Goal: Check status: Check status

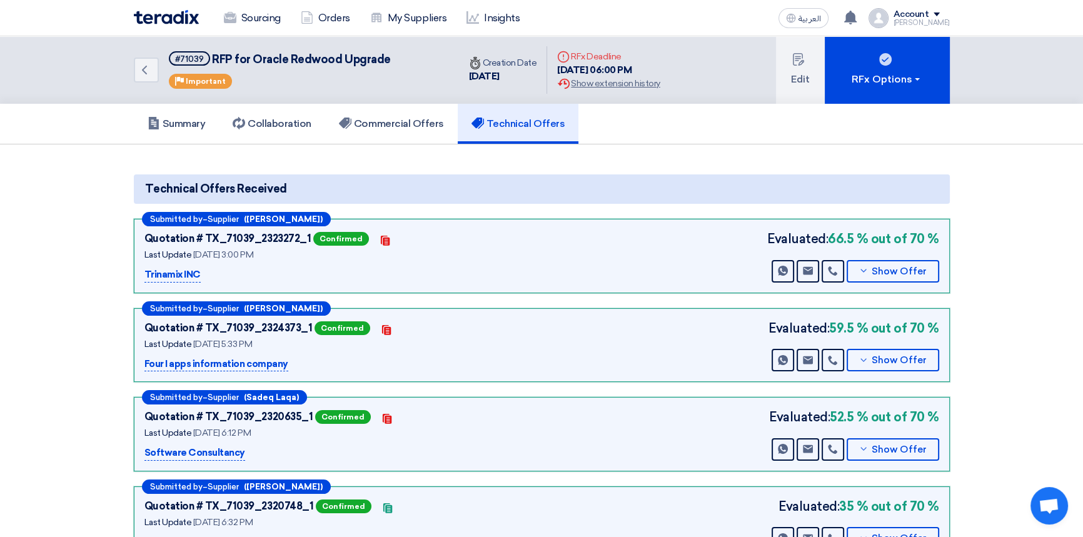
click at [165, 19] on img at bounding box center [166, 17] width 65 height 14
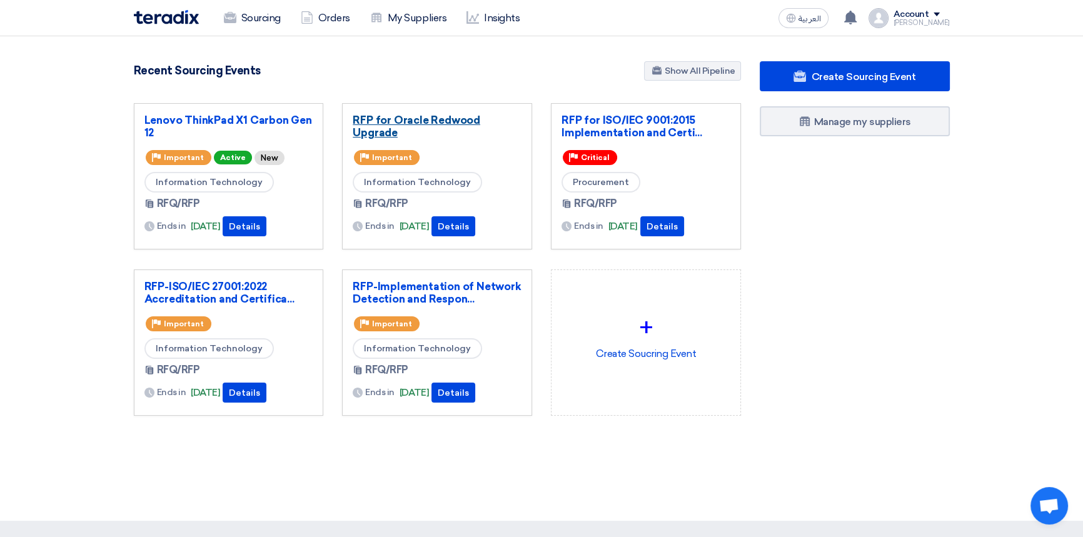
click at [415, 118] on link "RFP for Oracle Redwood Upgrade" at bounding box center [437, 126] width 169 height 25
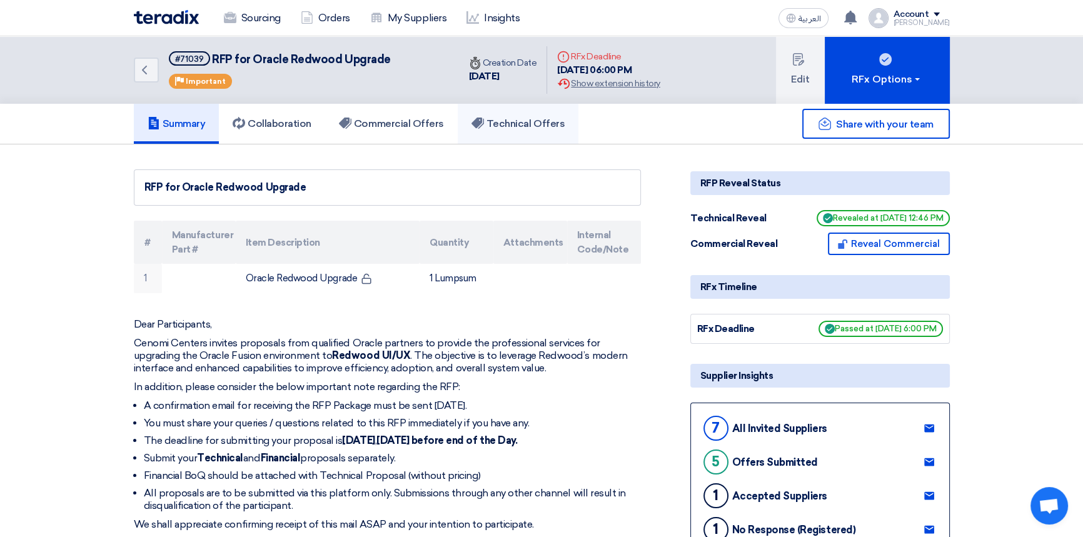
click at [529, 122] on h5 "Technical Offers" at bounding box center [518, 124] width 93 height 13
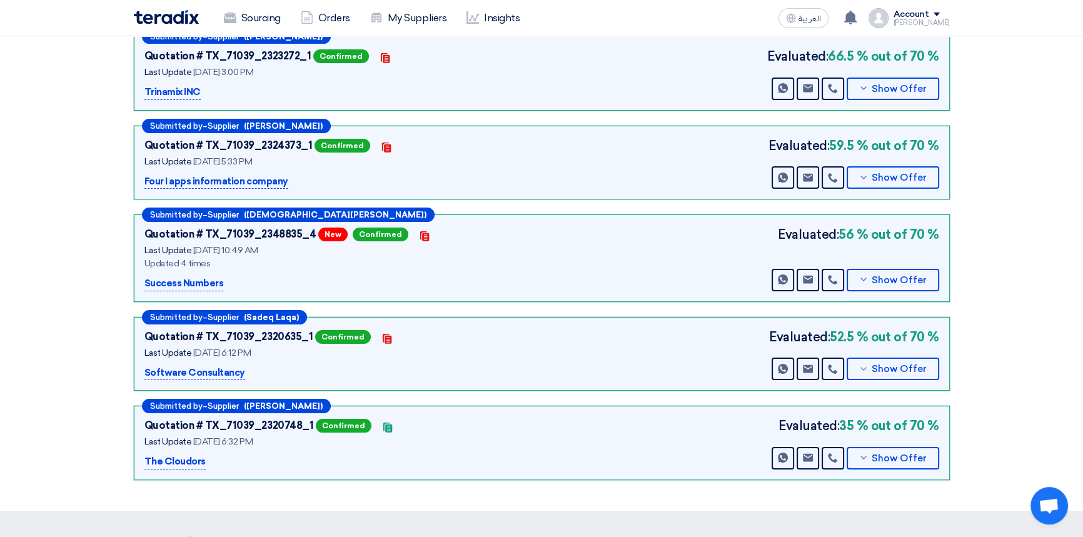
scroll to position [170, 0]
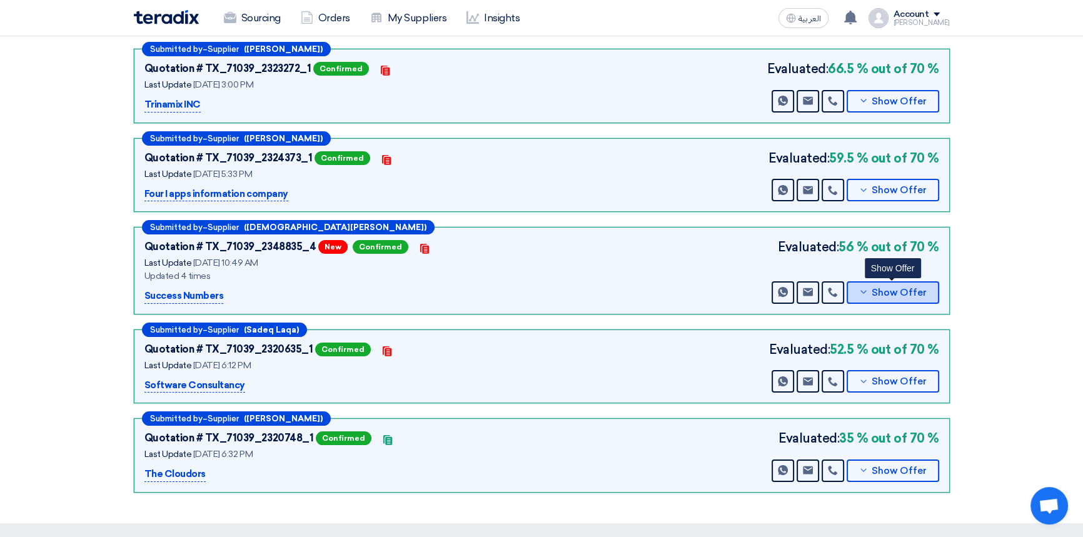
click at [877, 292] on span "Show Offer" at bounding box center [899, 292] width 55 height 9
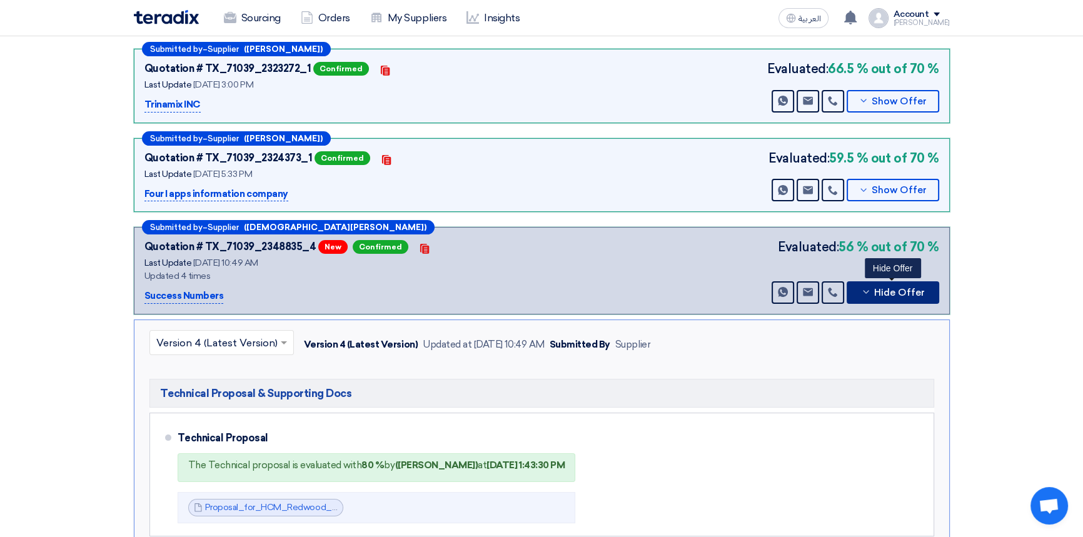
click at [921, 288] on span "Hide Offer" at bounding box center [899, 292] width 51 height 9
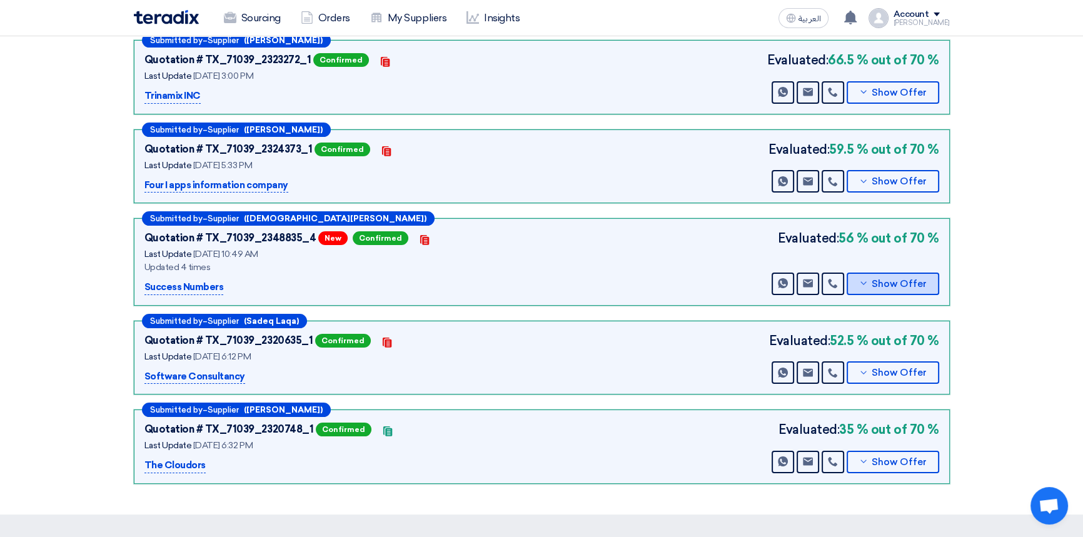
scroll to position [151, 0]
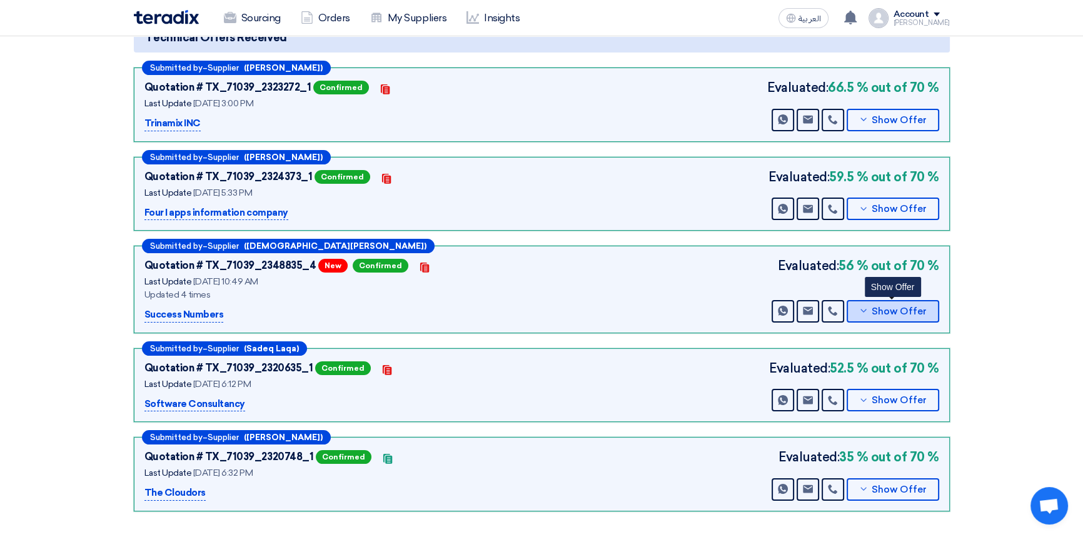
click at [914, 319] on button "Show Offer" at bounding box center [893, 311] width 93 height 23
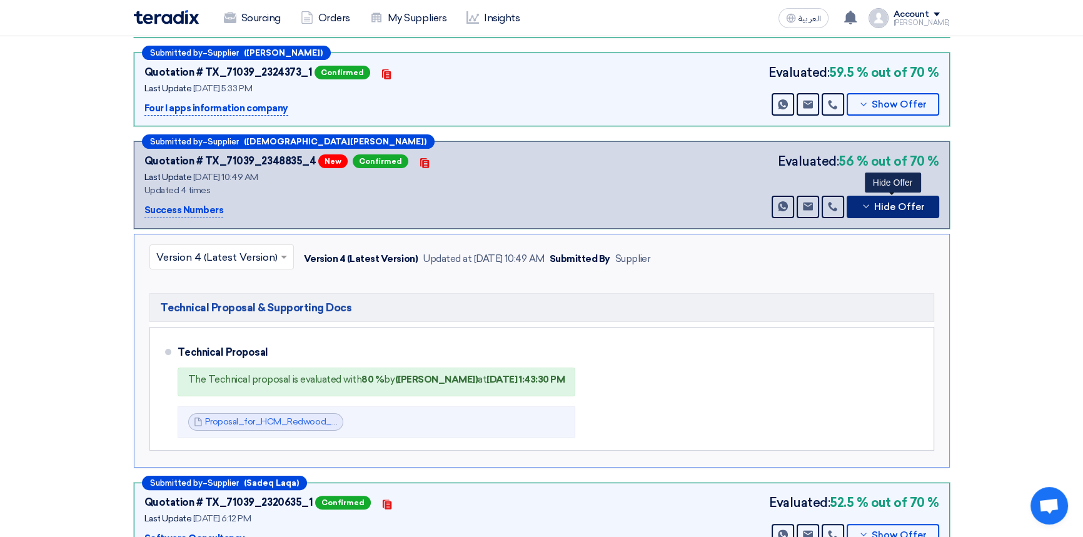
scroll to position [265, 0]
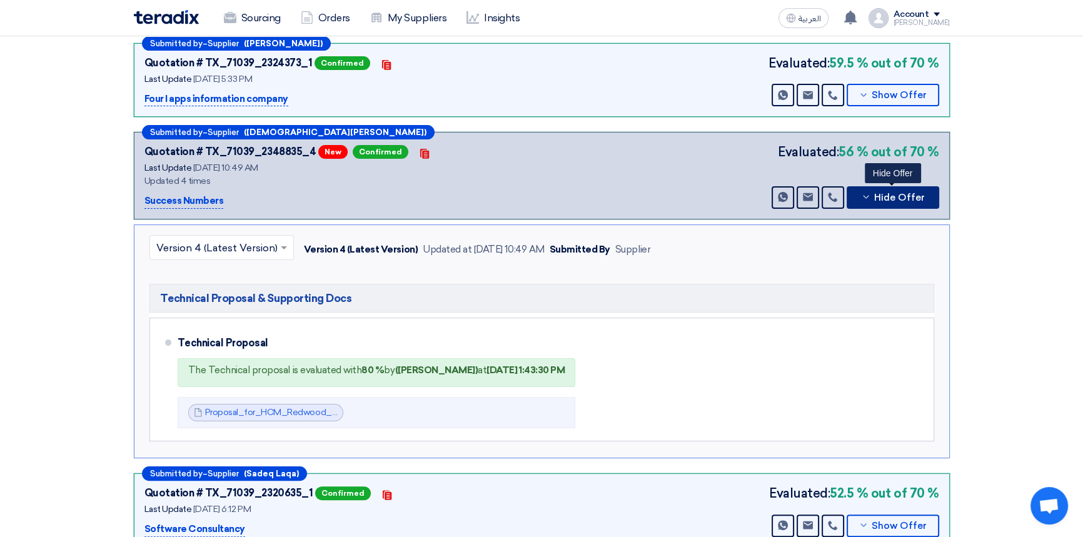
click at [912, 188] on button "Hide Offer" at bounding box center [893, 197] width 93 height 23
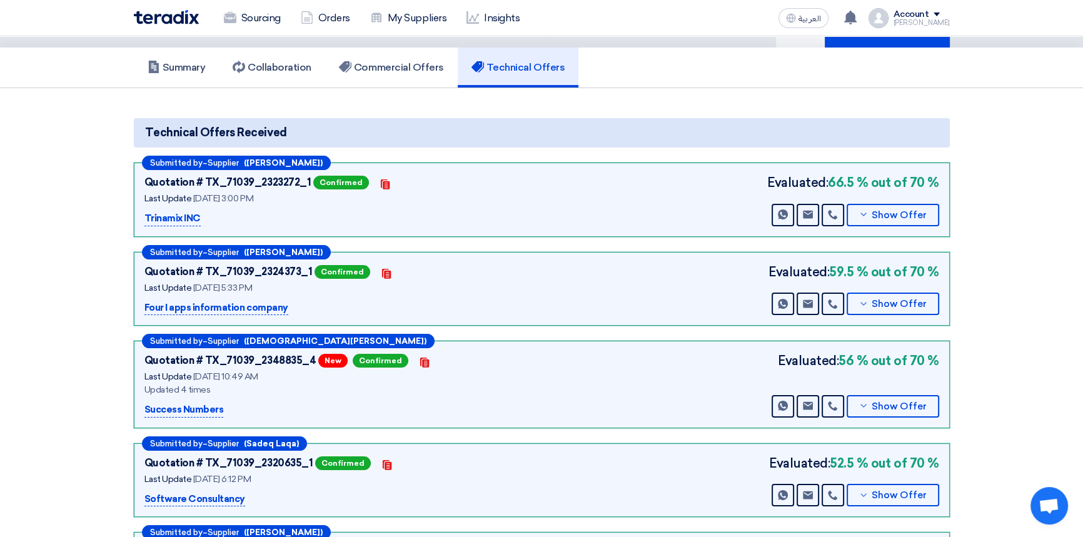
scroll to position [0, 0]
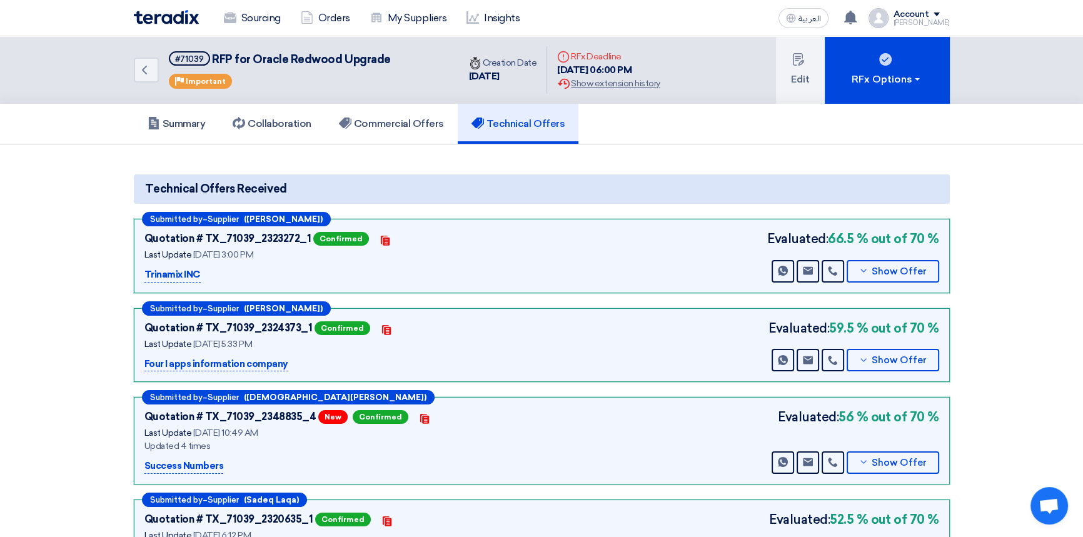
click at [155, 19] on img at bounding box center [166, 17] width 65 height 14
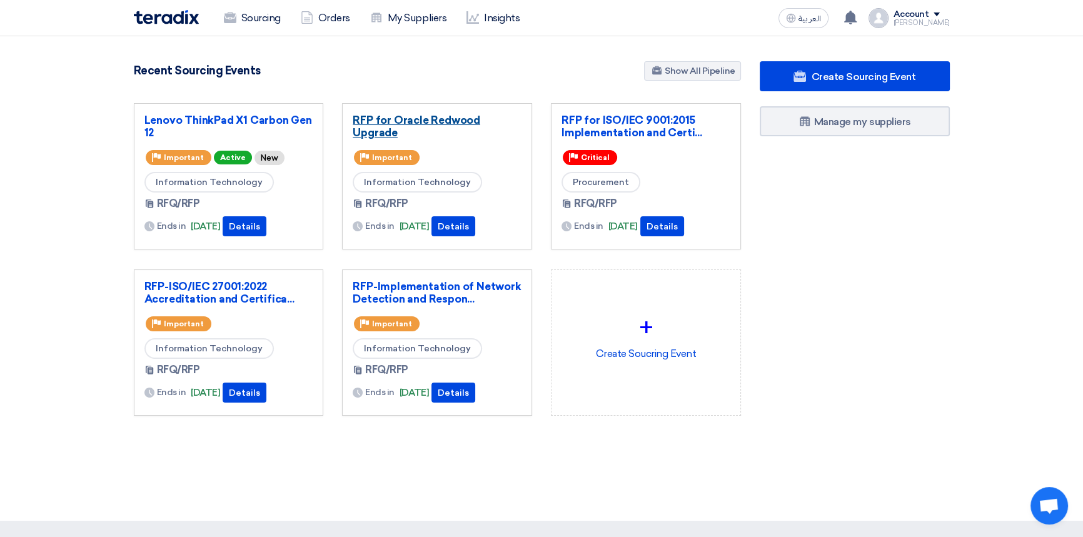
click at [395, 115] on link "RFP for Oracle Redwood Upgrade" at bounding box center [437, 126] width 169 height 25
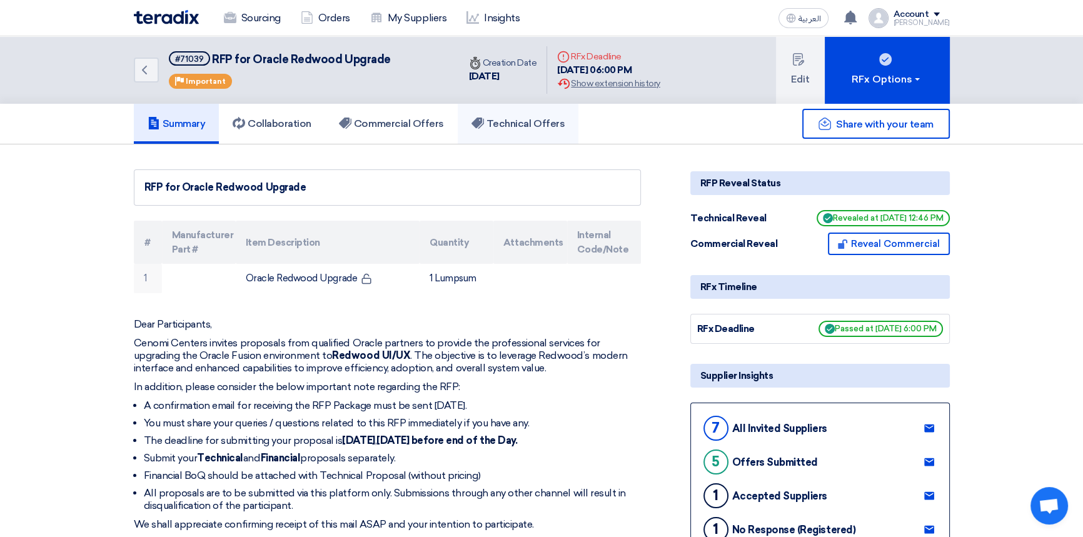
click at [529, 124] on h5 "Technical Offers" at bounding box center [518, 124] width 93 height 13
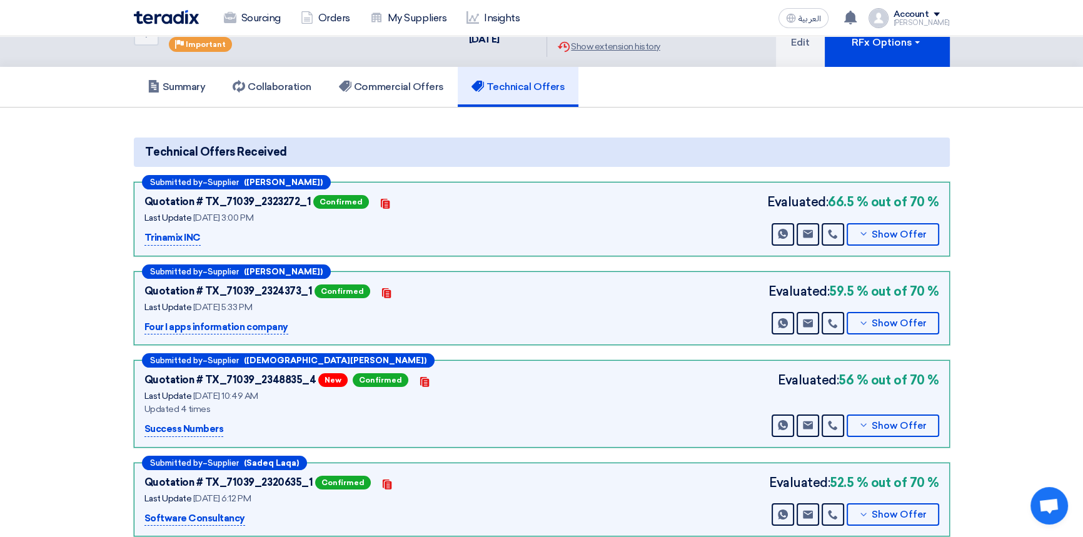
scroll to position [56, 0]
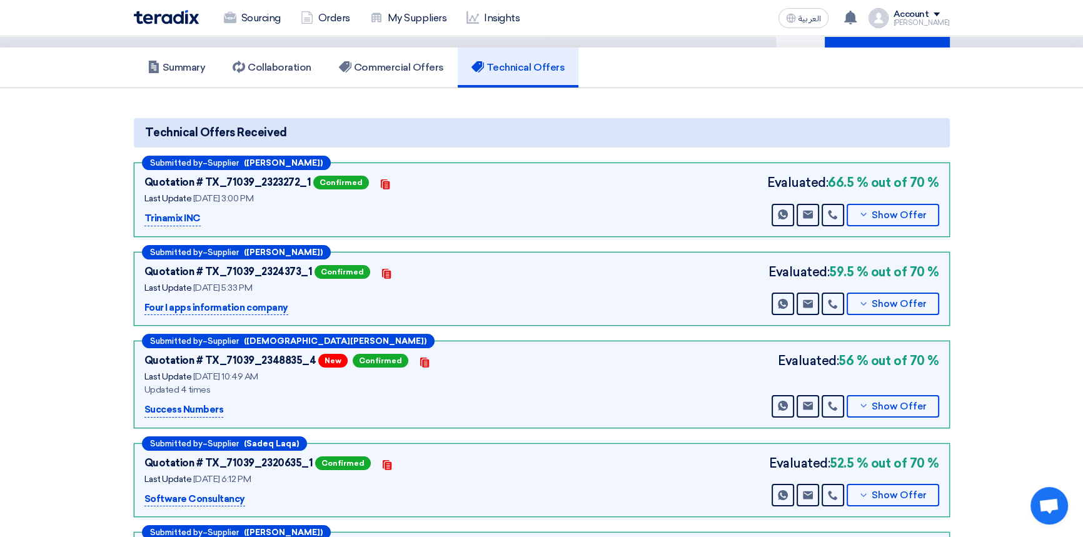
click at [179, 19] on img at bounding box center [166, 17] width 65 height 14
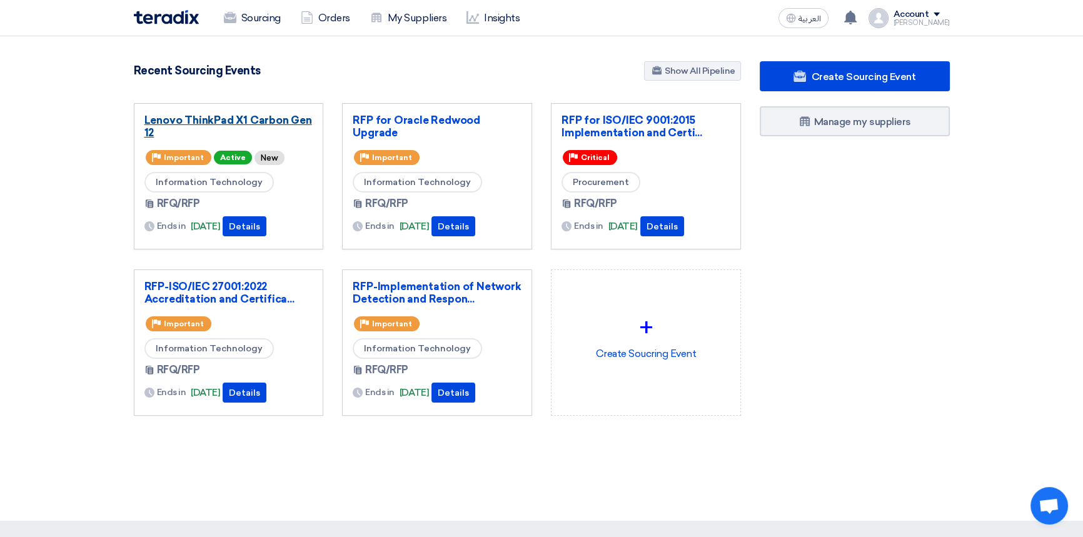
click at [183, 118] on link "Lenovo ThinkPad X1 Carbon Gen 12" at bounding box center [228, 126] width 169 height 25
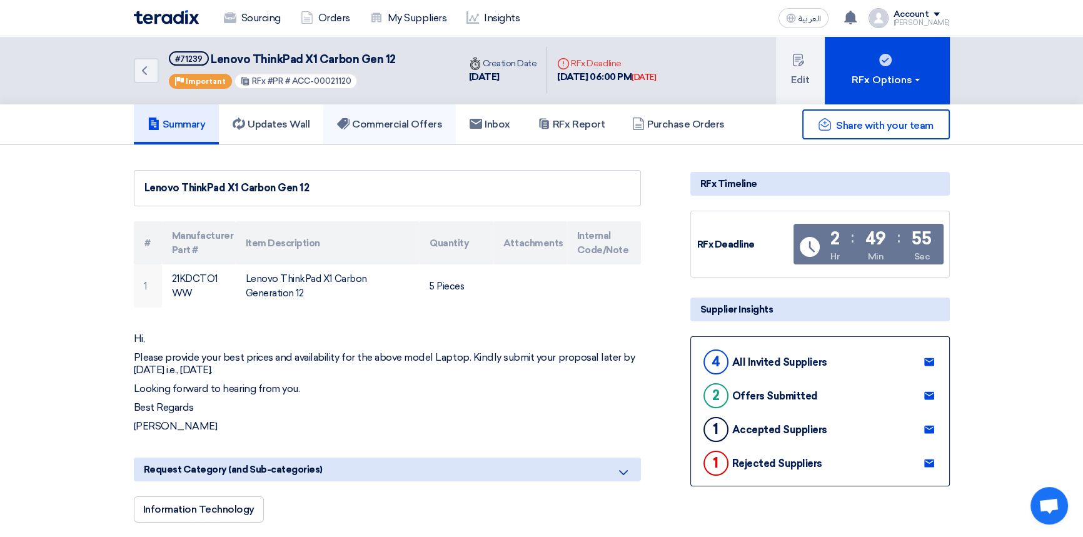
click at [393, 126] on h5 "Commercial Offers" at bounding box center [389, 124] width 105 height 13
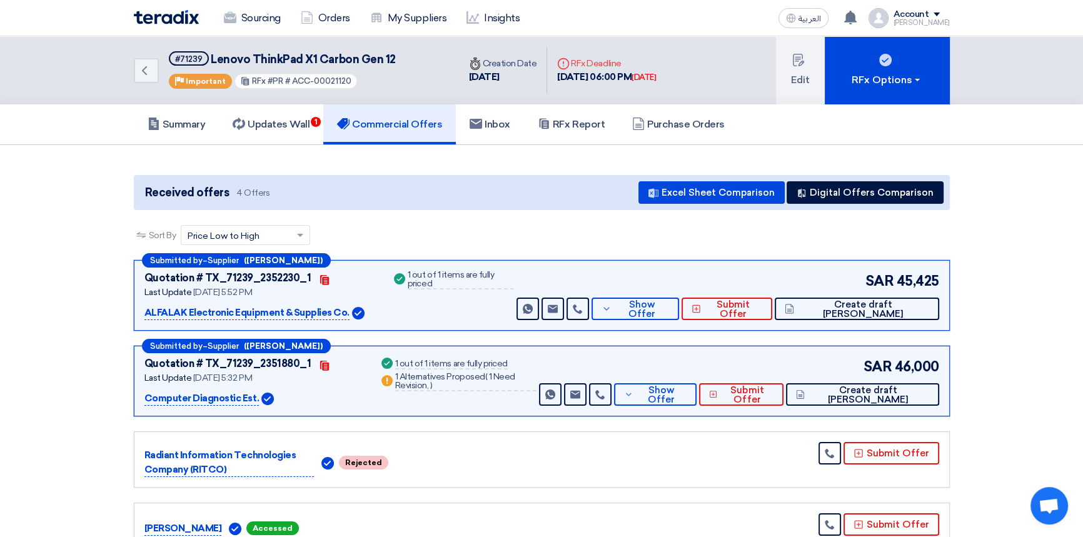
scroll to position [56, 0]
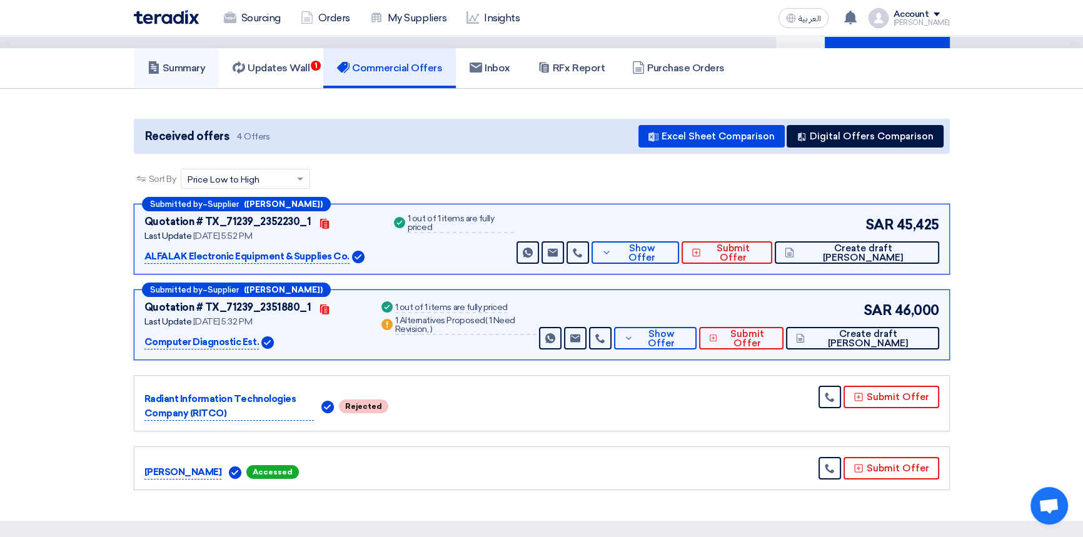
click at [171, 72] on h5 "Summary" at bounding box center [177, 68] width 58 height 13
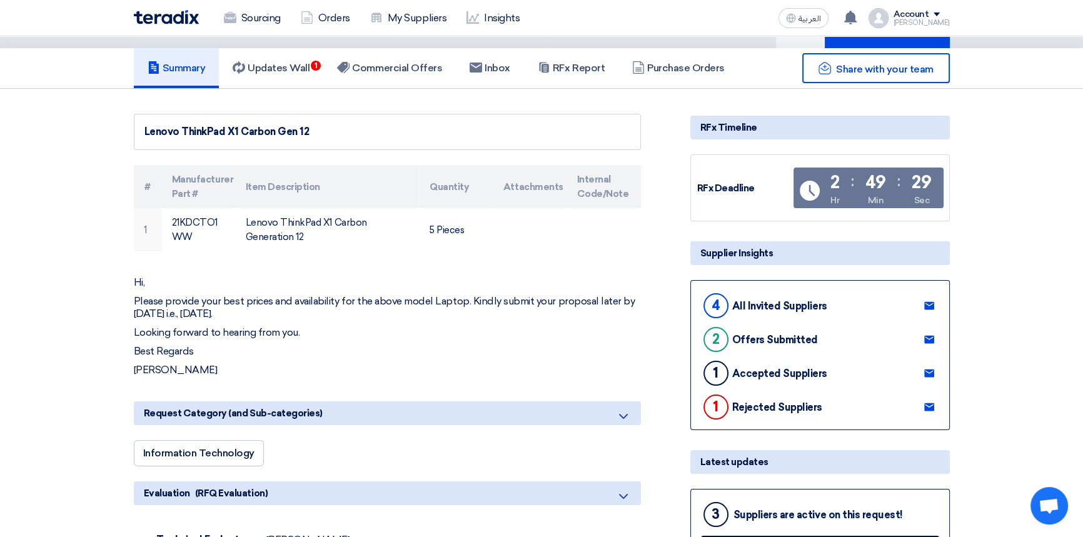
click at [927, 372] on use at bounding box center [929, 374] width 10 height 8
click at [274, 72] on h5 "Updates Wall 1" at bounding box center [271, 68] width 77 height 13
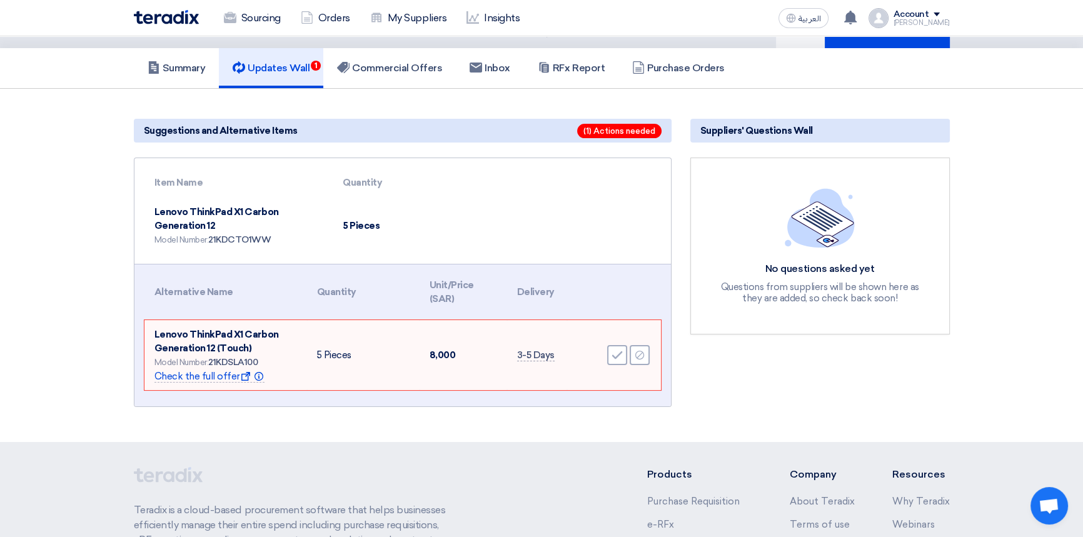
click at [544, 421] on section "Suggestions and Alternative Items (1) Actions needed Item Name Quantity Lenovo …" at bounding box center [541, 265] width 1083 height 353
click at [615, 360] on div "Accept" at bounding box center [617, 355] width 20 height 20
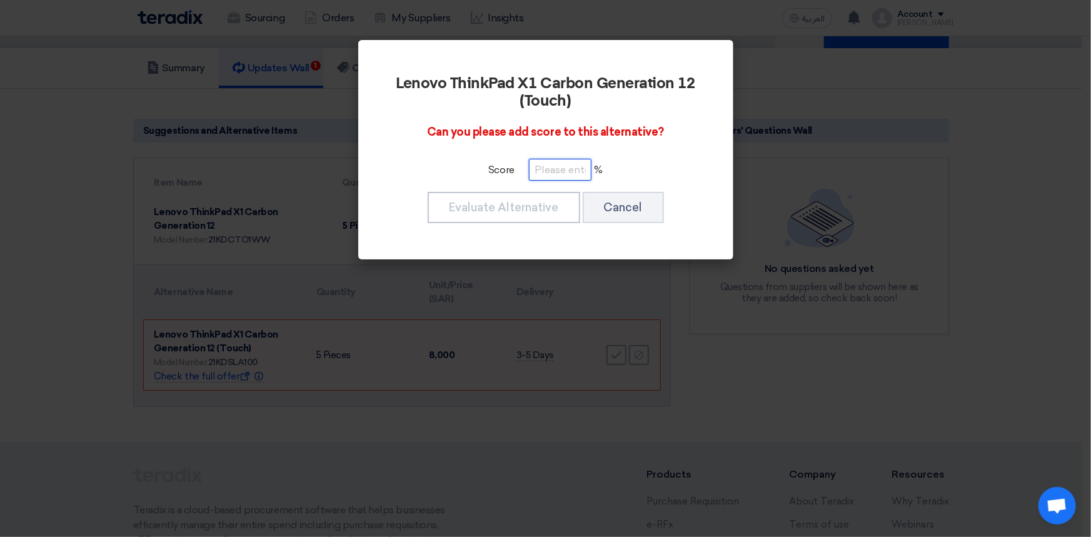
click at [563, 171] on input "number" at bounding box center [560, 170] width 63 height 22
type input "1"
click at [620, 209] on button "Cancel" at bounding box center [623, 207] width 81 height 31
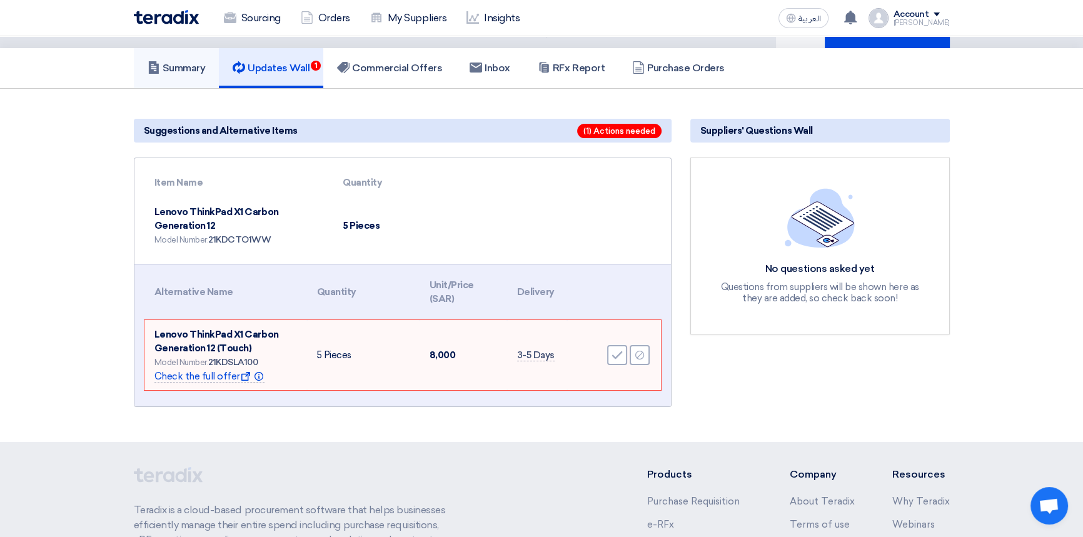
click at [183, 71] on h5 "Summary" at bounding box center [177, 68] width 58 height 13
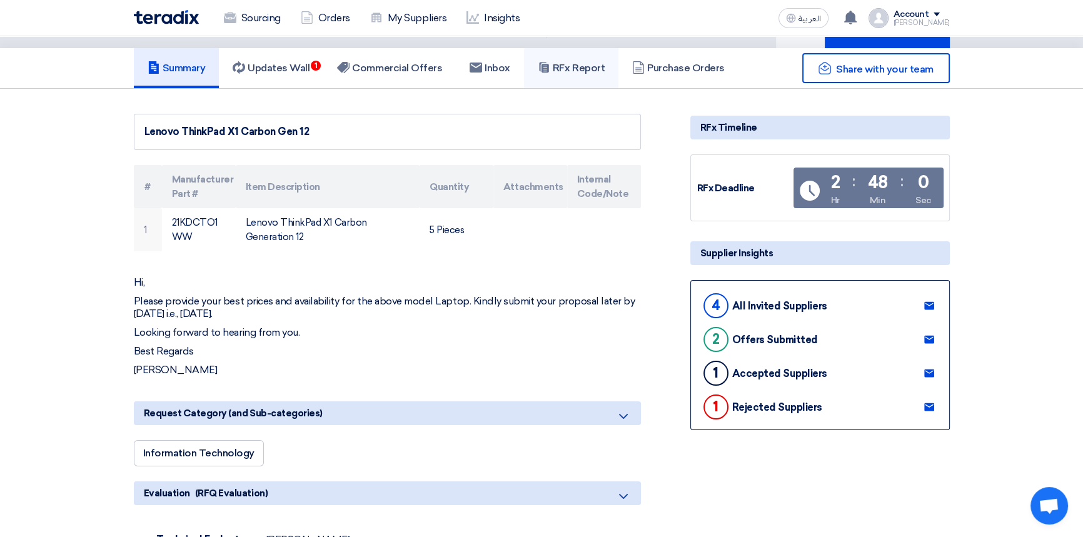
click at [575, 64] on h5 "RFx Report" at bounding box center [571, 68] width 67 height 13
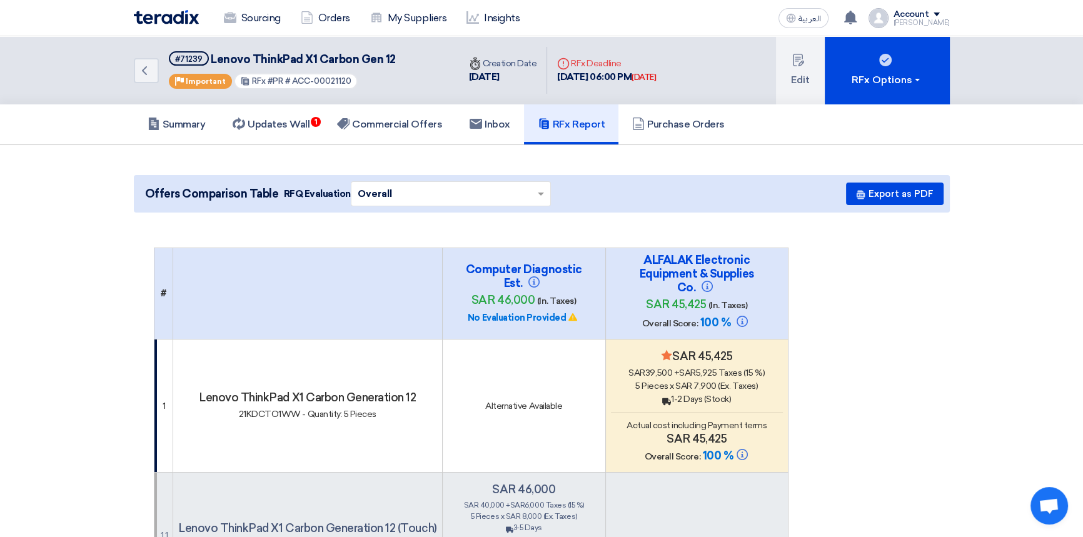
click at [167, 18] on img at bounding box center [166, 17] width 65 height 14
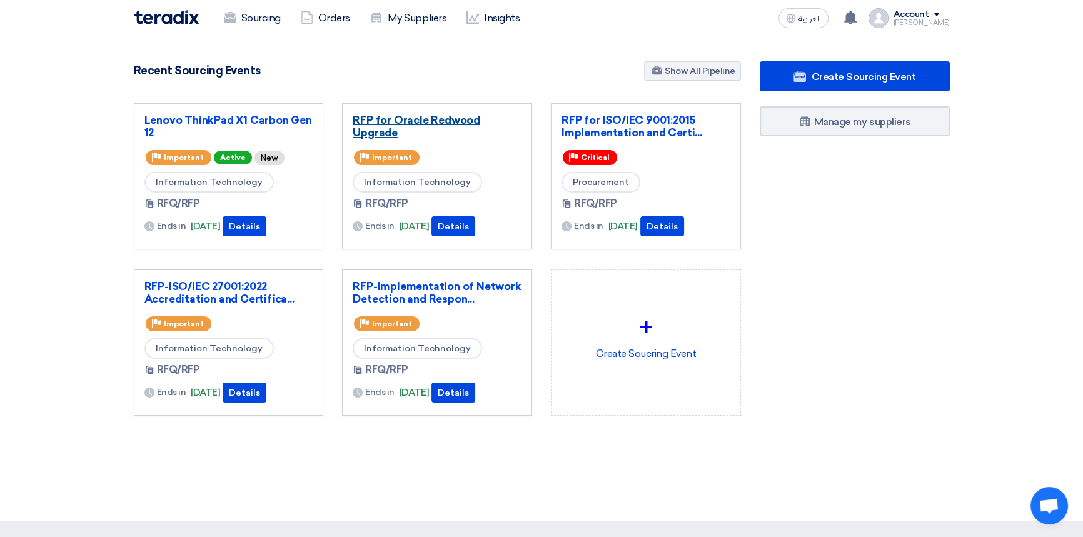
click at [422, 121] on link "RFP for Oracle Redwood Upgrade" at bounding box center [437, 126] width 169 height 25
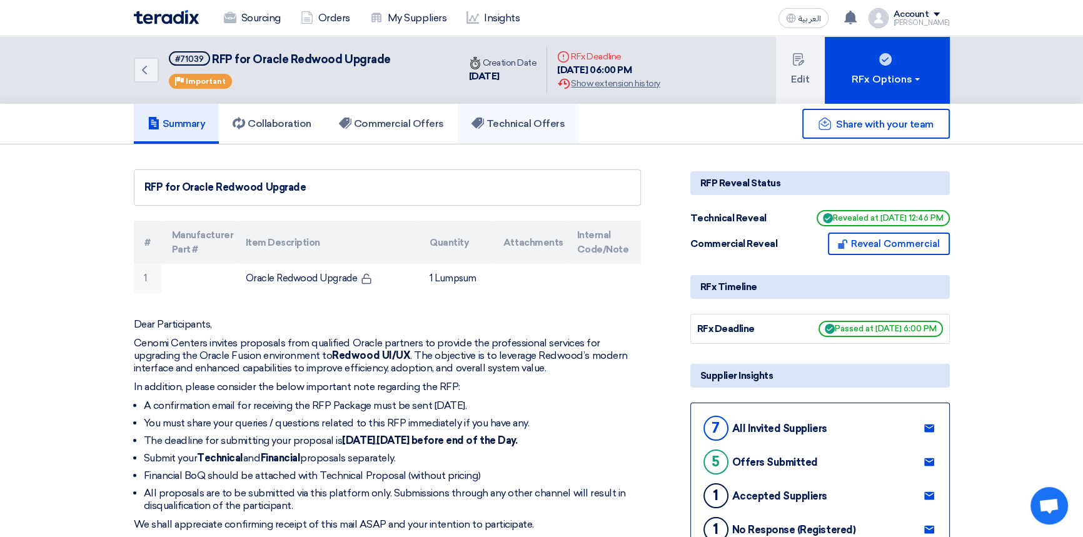
click at [526, 121] on h5 "Technical Offers" at bounding box center [518, 124] width 93 height 13
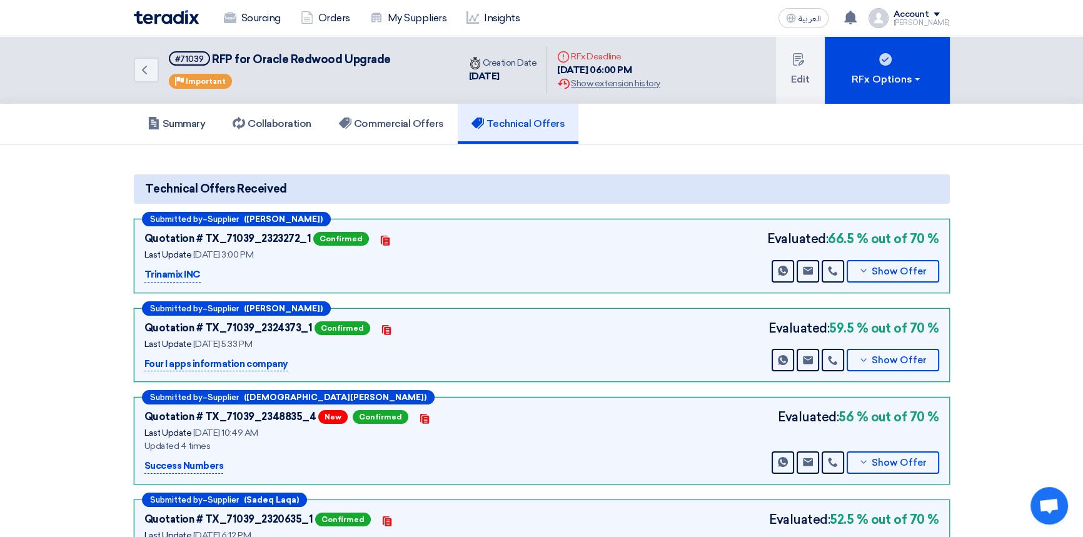
click at [612, 154] on section "Technical Offers Received Submitted by – Supplier ([PERSON_NAME]) Quotation # T…" at bounding box center [541, 418] width 1083 height 549
